Goal: Download file/media

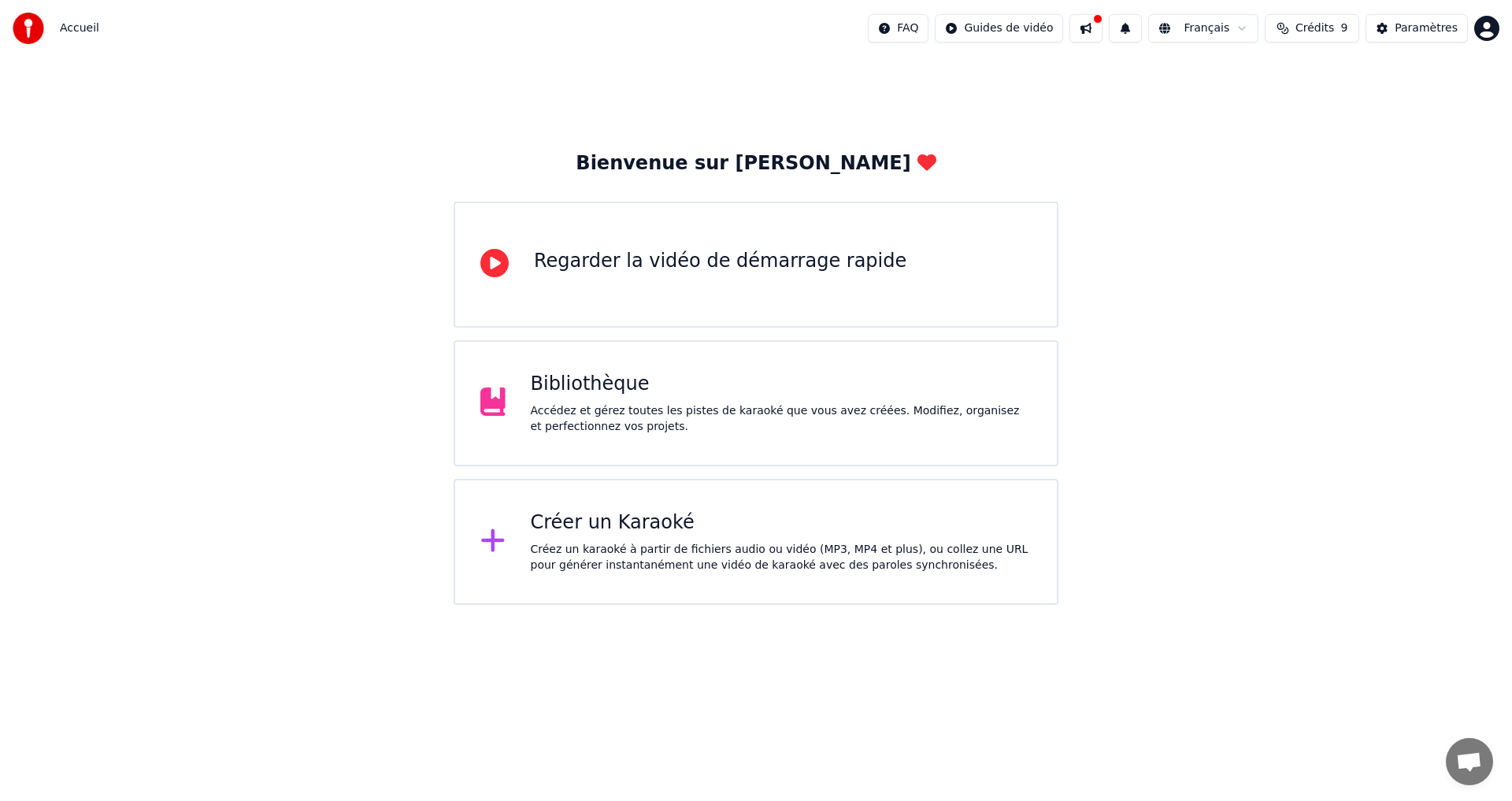
click at [564, 381] on div "Bibliothèque" at bounding box center [781, 384] width 502 height 25
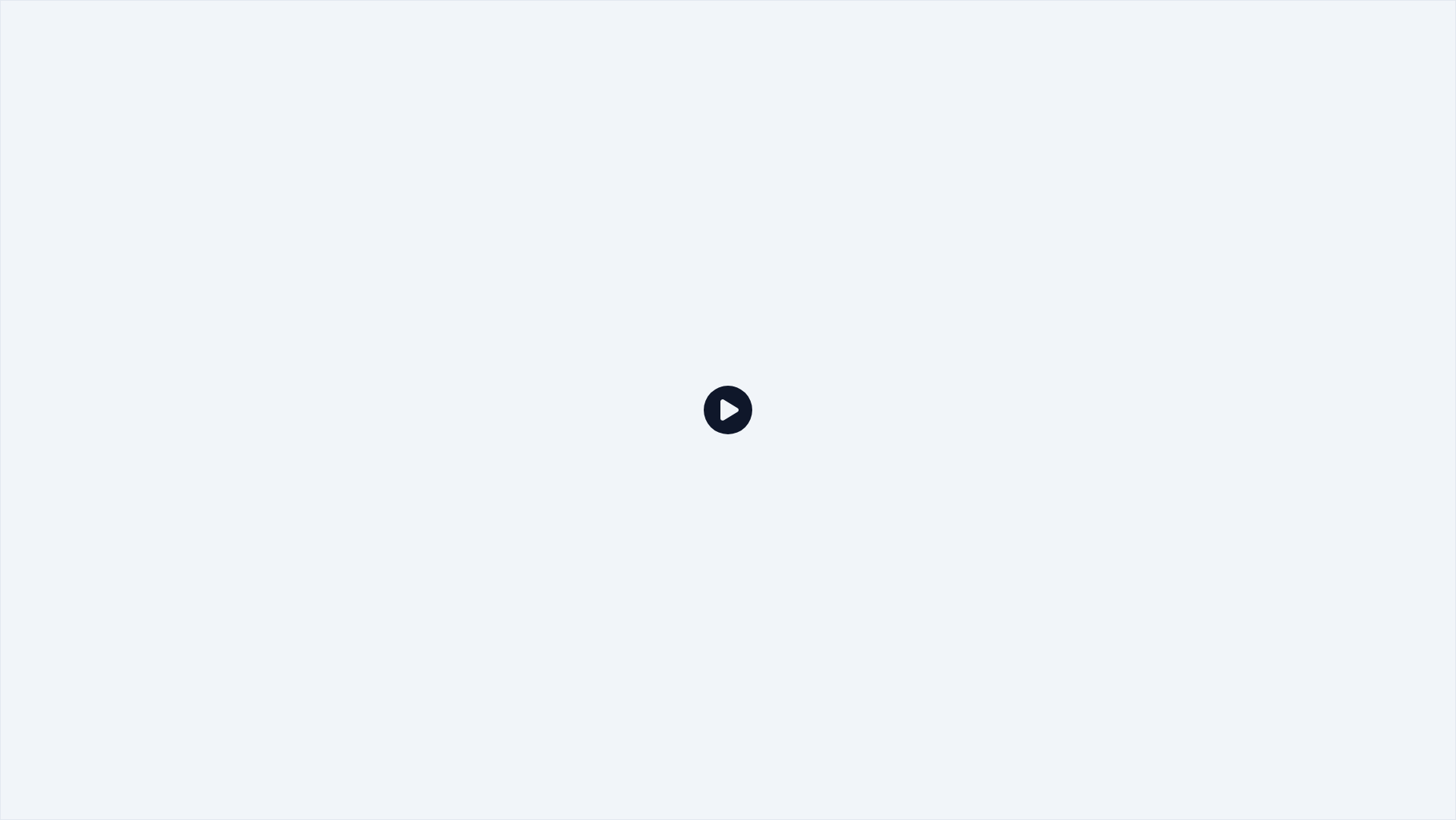
click at [724, 413] on icon at bounding box center [728, 410] width 48 height 48
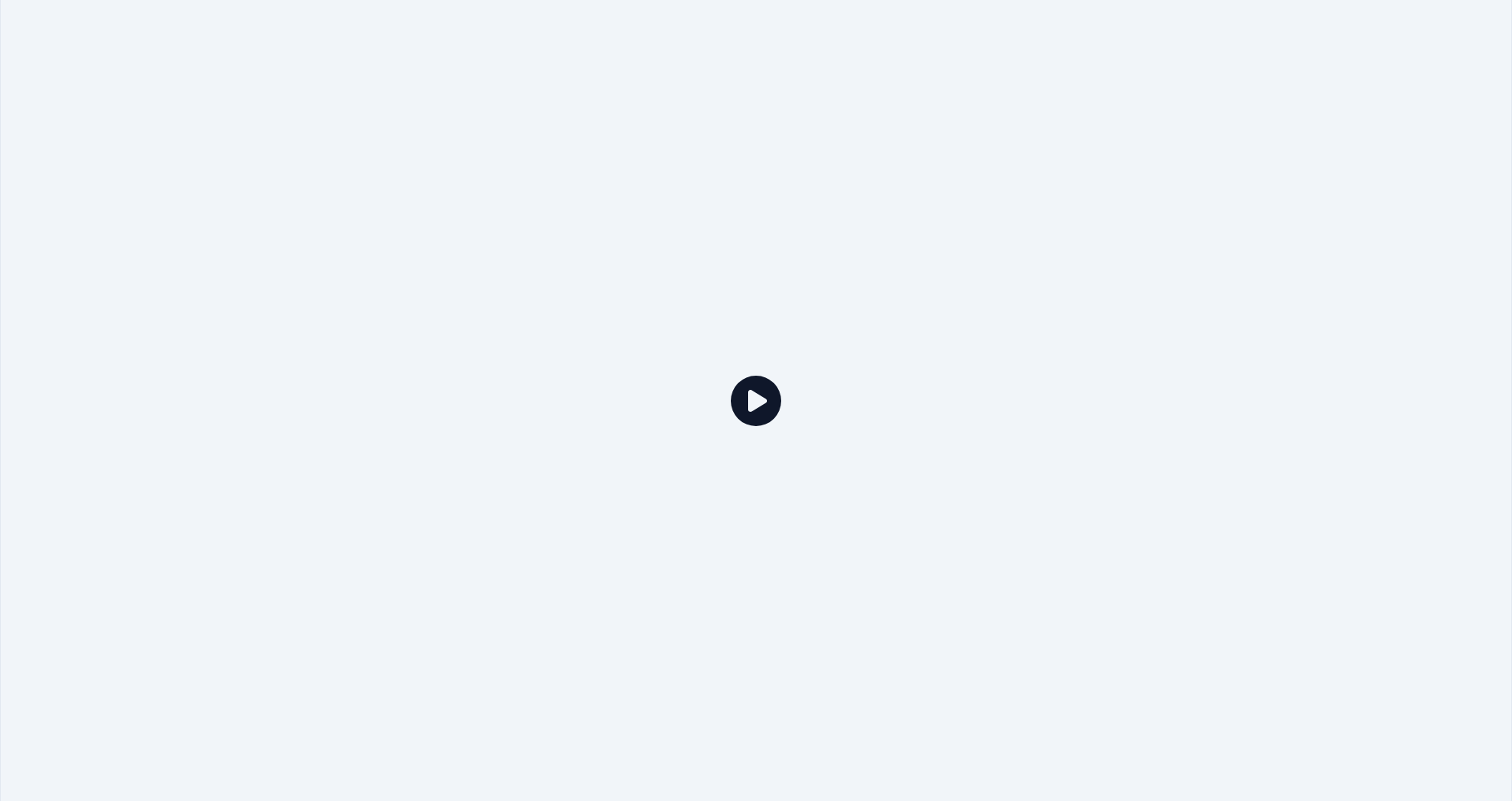
click at [1318, 191] on icon "button" at bounding box center [1319, 191] width 16 height 13
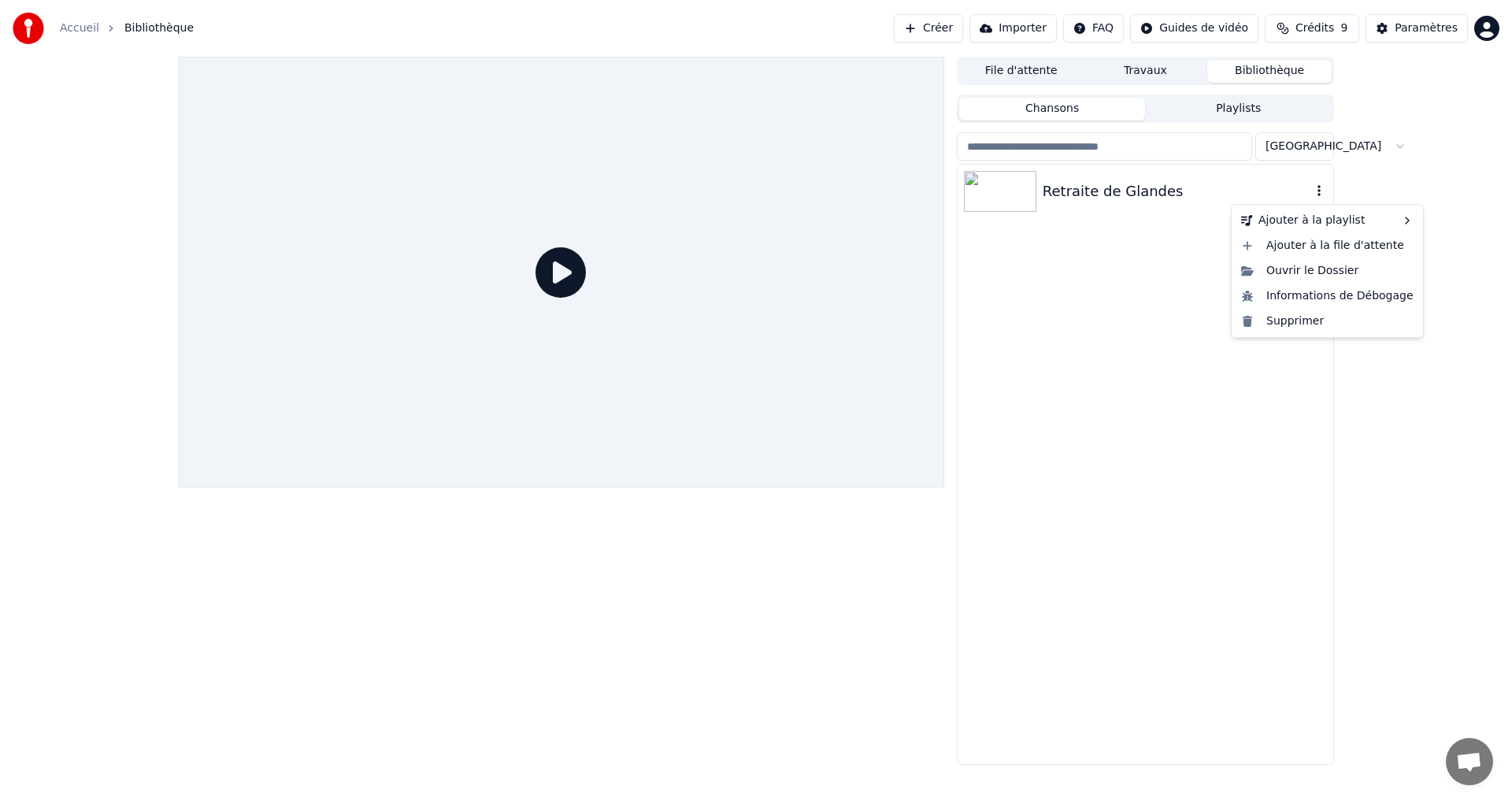
click at [1080, 191] on div "Retraite de Glandes" at bounding box center [1177, 192] width 269 height 22
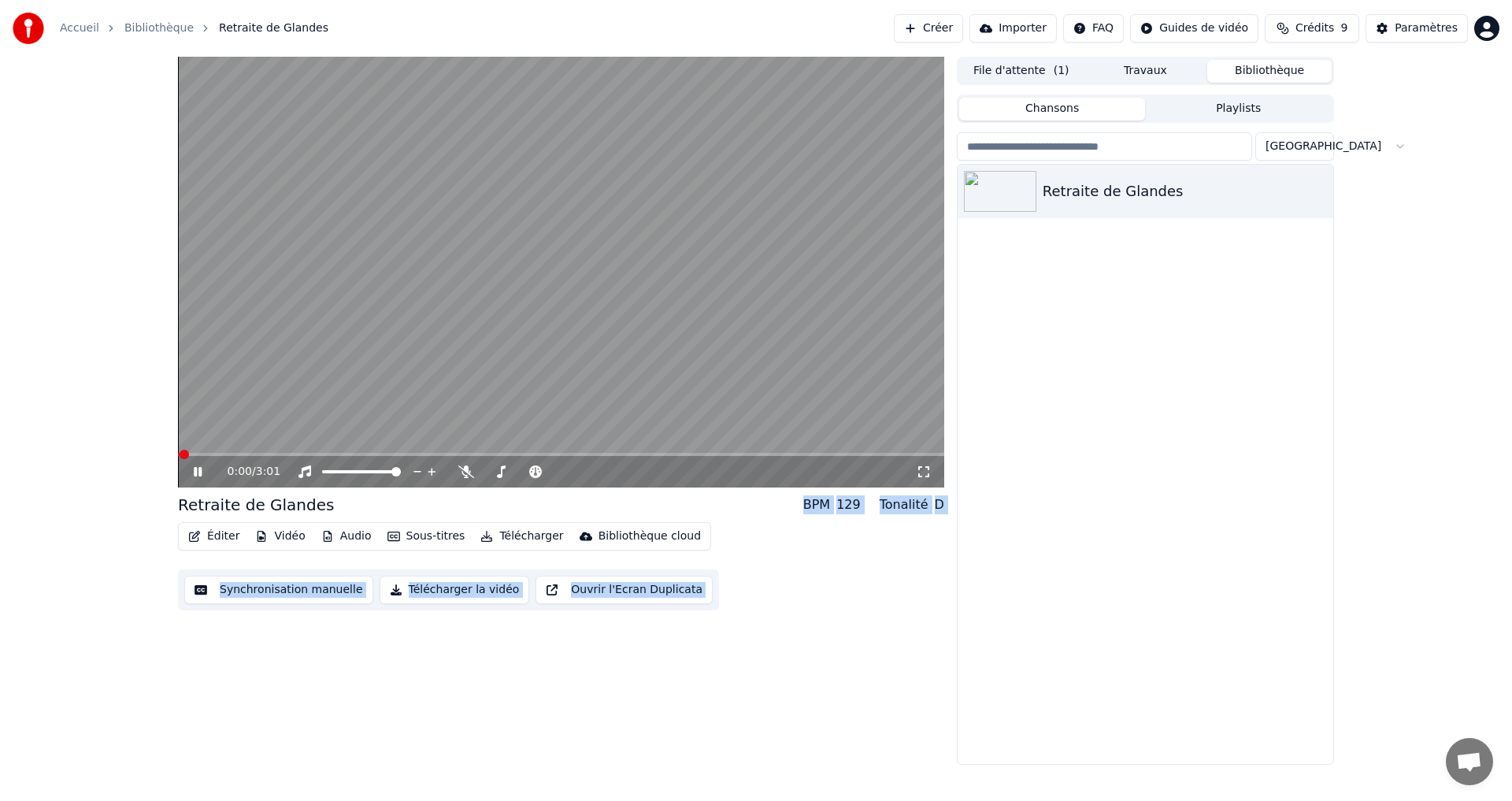
click at [301, 588] on button "Synchronisation manuelle" at bounding box center [279, 590] width 189 height 29
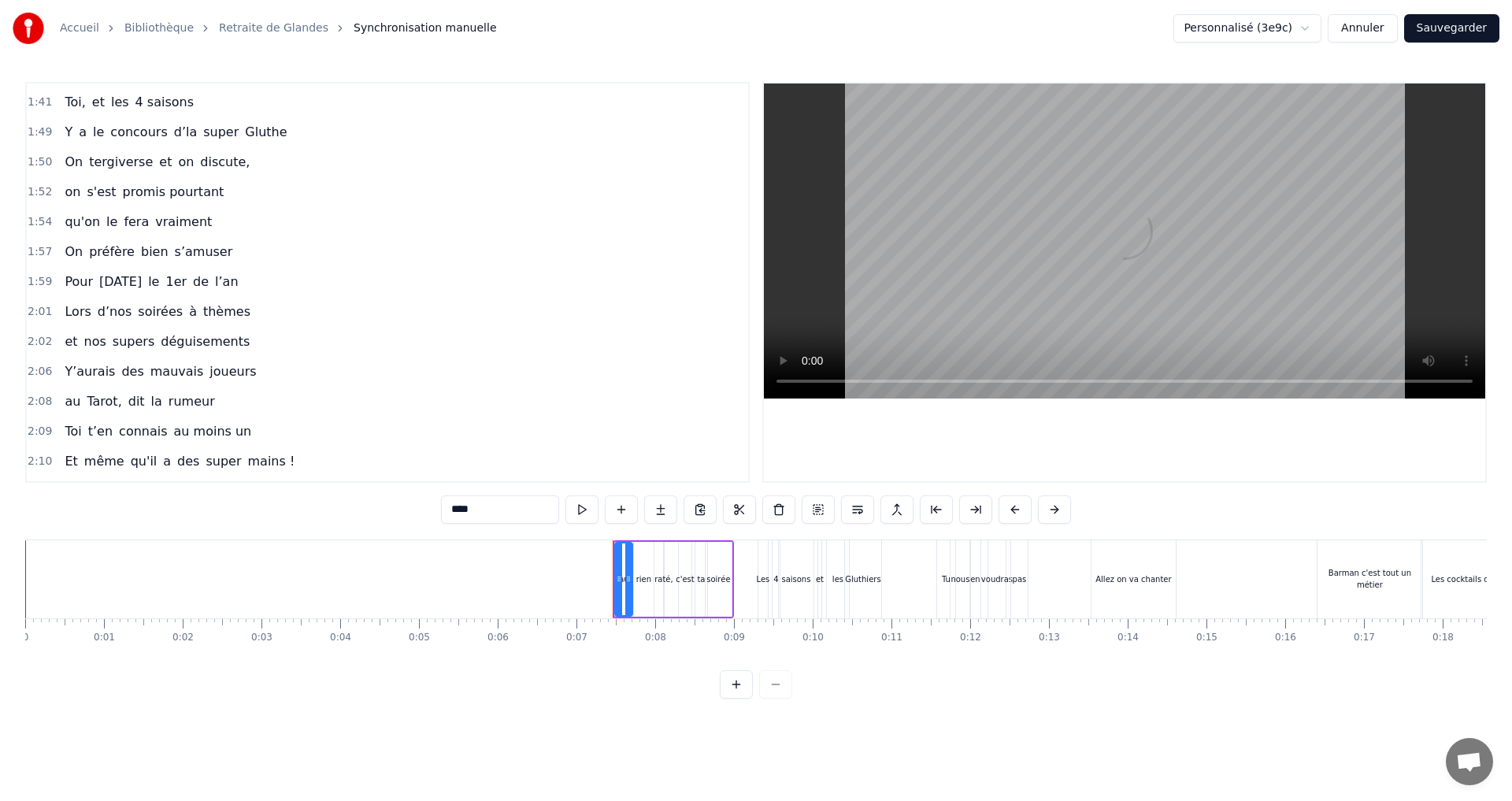
scroll to position [1340, 0]
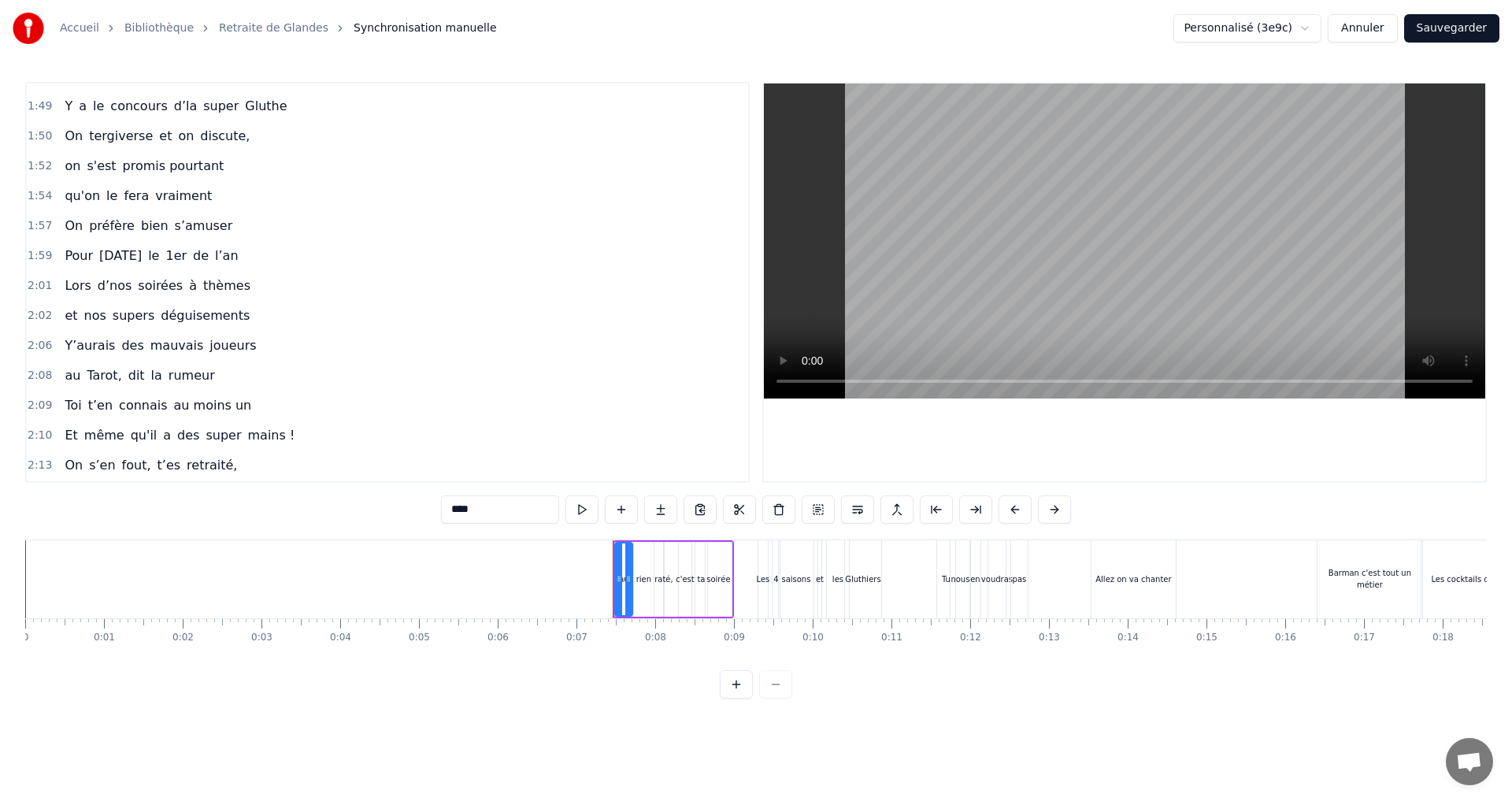
click at [86, 346] on span "Y’aurais" at bounding box center [90, 346] width 54 height 19
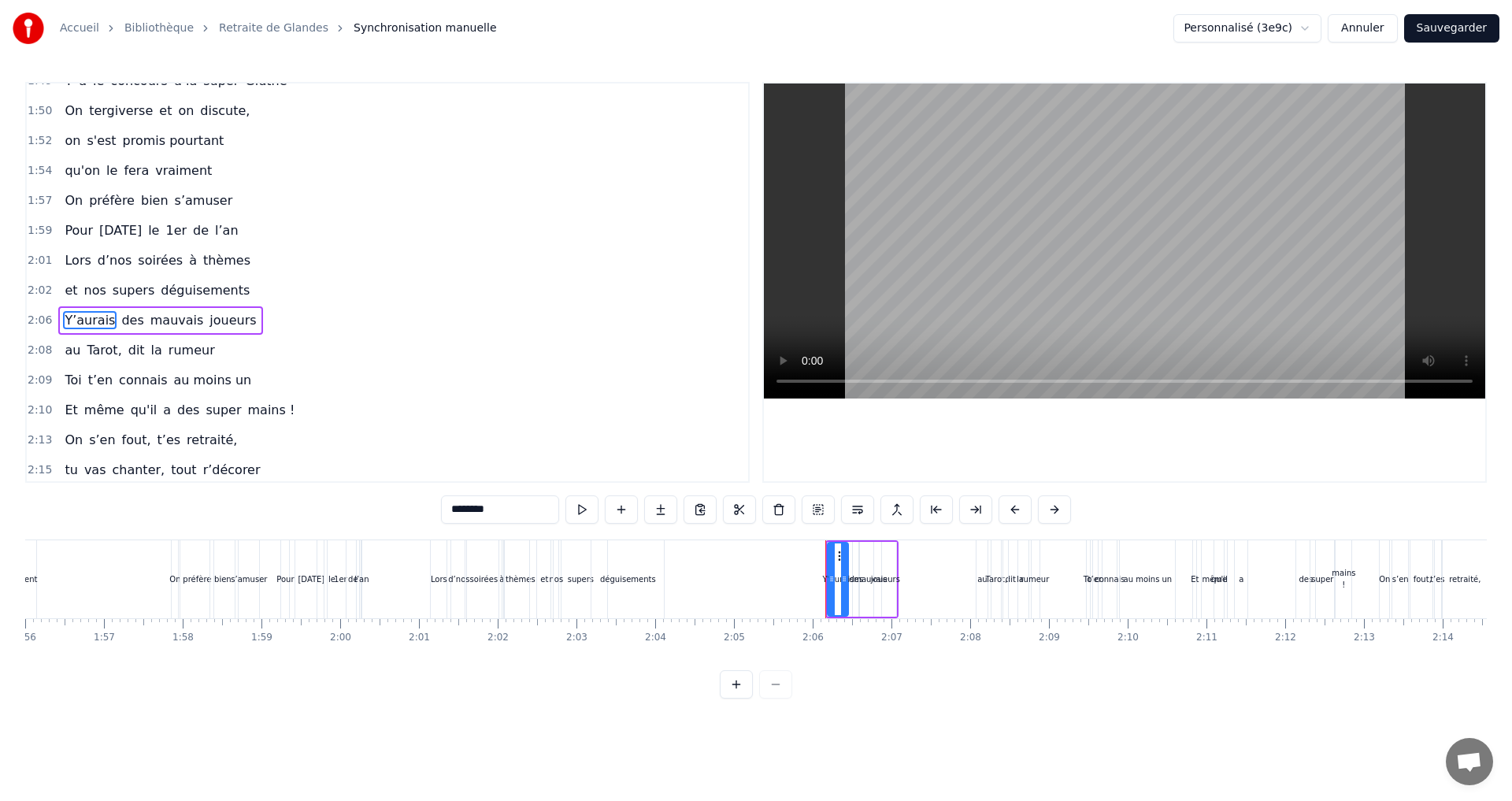
scroll to position [0, 9859]
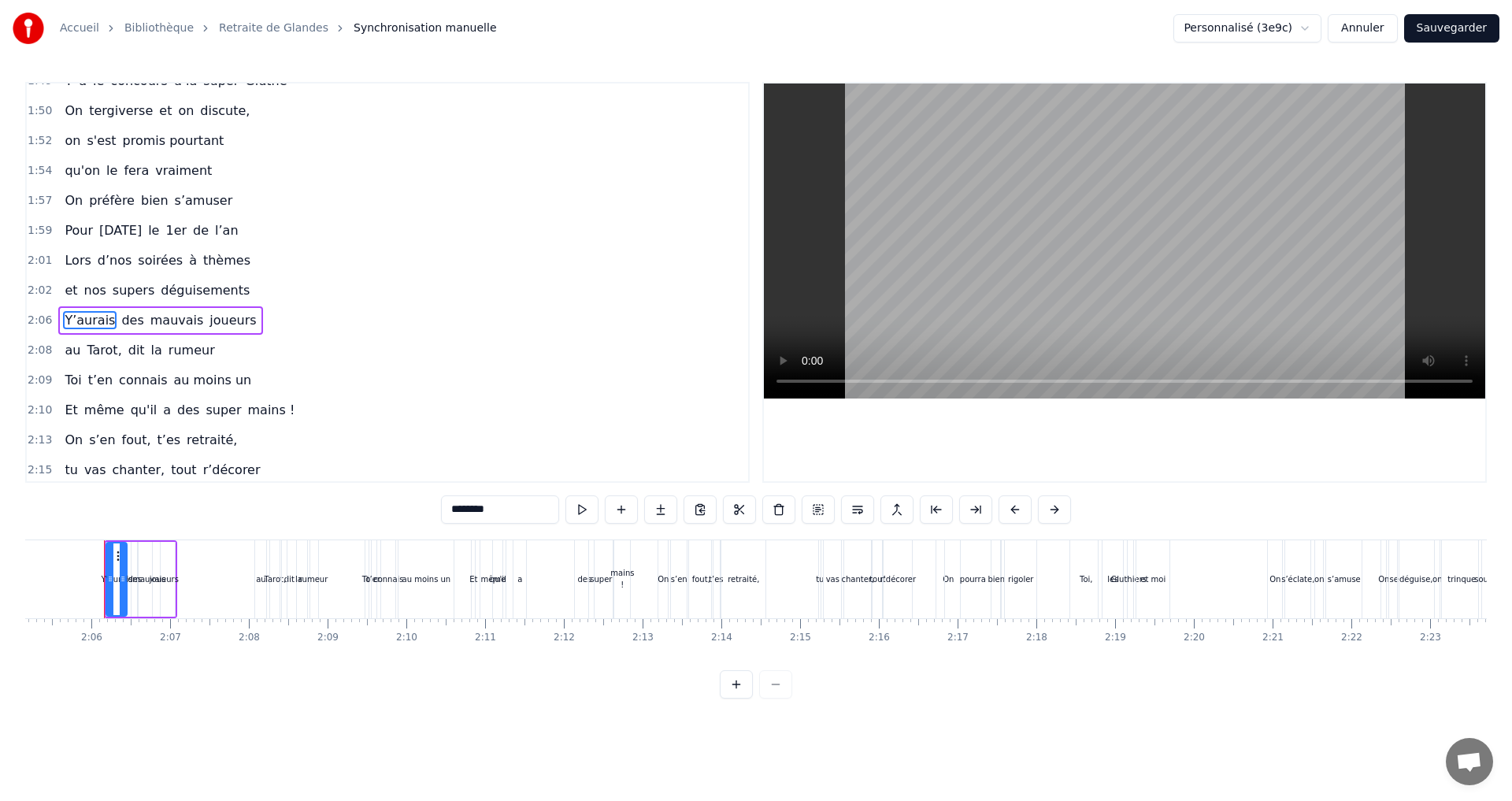
click at [489, 511] on input "********" at bounding box center [500, 509] width 118 height 29
type input "********"
click at [288, 388] on div "2:09 Toi t’en connais au moins un" at bounding box center [388, 380] width 721 height 30
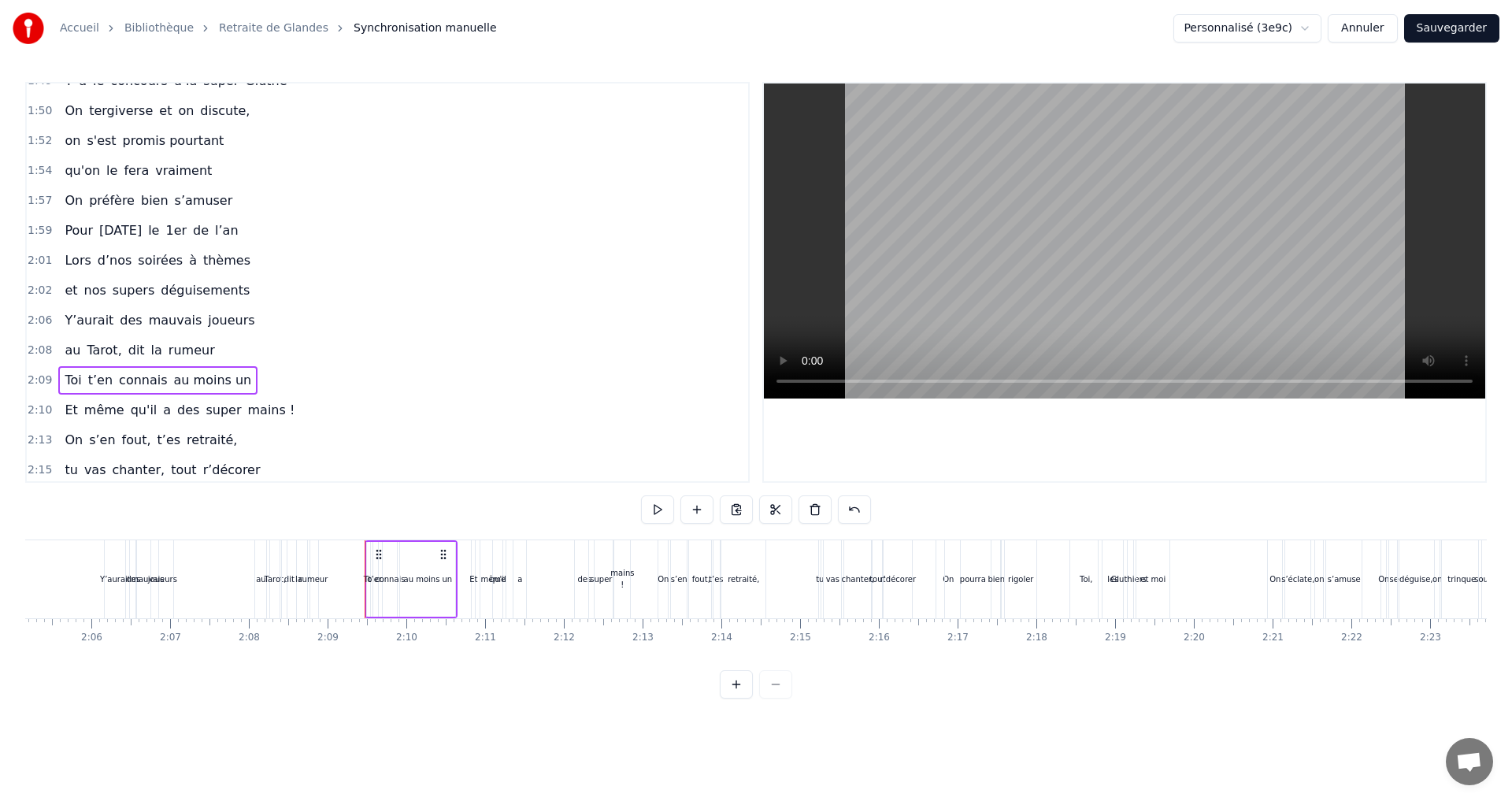
click at [1462, 32] on button "Sauvegarder" at bounding box center [1452, 28] width 95 height 29
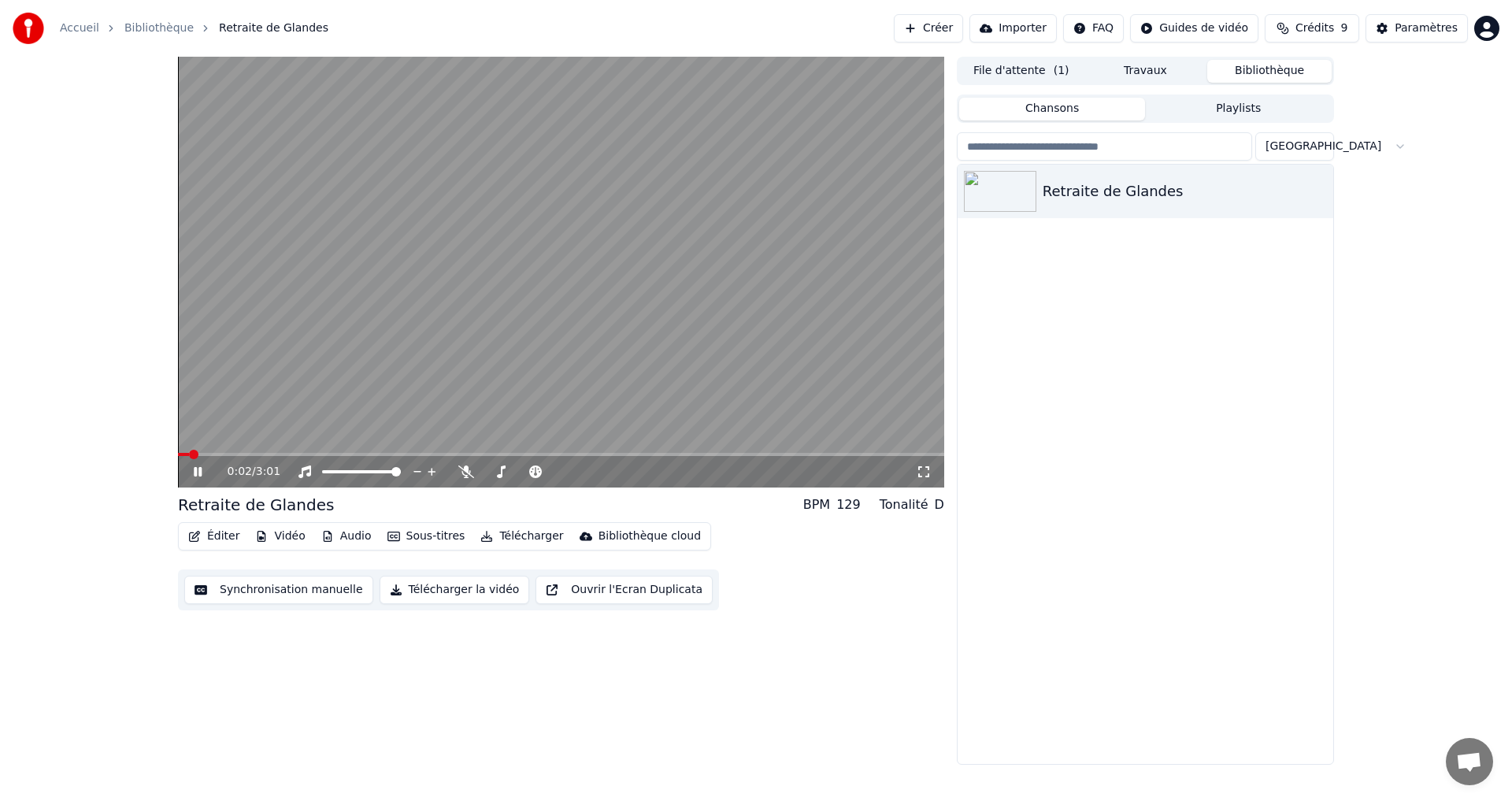
click at [192, 467] on icon at bounding box center [210, 472] width 37 height 13
click at [1316, 189] on icon "button" at bounding box center [1319, 191] width 16 height 13
click at [1320, 192] on icon "button" at bounding box center [1319, 191] width 3 height 11
click at [400, 658] on div "0:02 / 3:01 Retraite de Glandes BPM 129 Tonalité D Éditer Vidéo Audio Sous-titr…" at bounding box center [561, 411] width 767 height 708
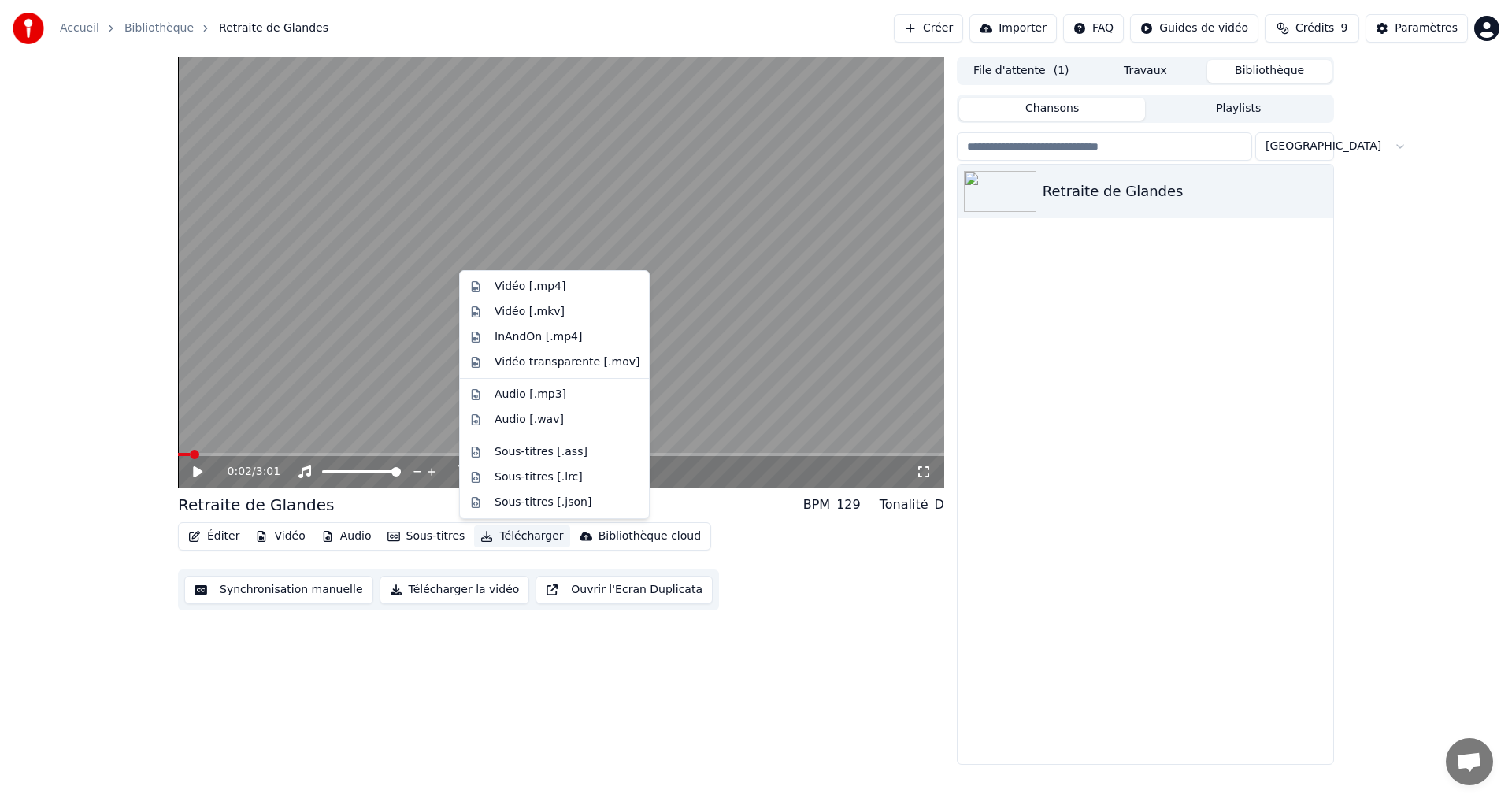
click at [509, 536] on button "Télécharger" at bounding box center [522, 537] width 95 height 22
click at [538, 286] on div "Vidéo [.mp4]" at bounding box center [530, 286] width 70 height 16
